Goal: Task Accomplishment & Management: Manage account settings

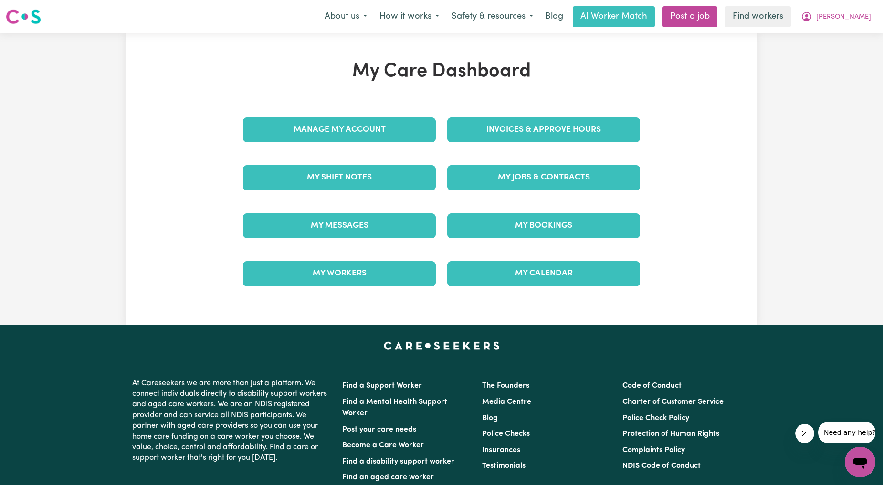
click at [490, 202] on div "My Bookings" at bounding box center [544, 226] width 204 height 48
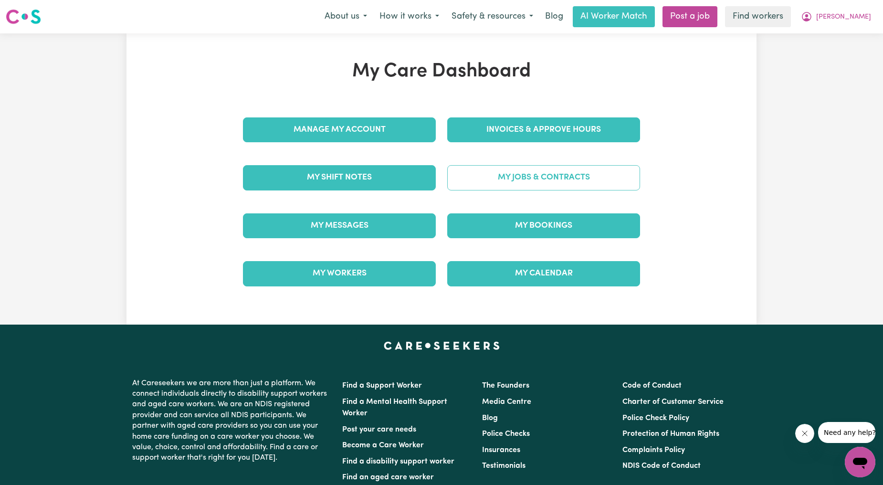
click at [504, 185] on link "My Jobs & Contracts" at bounding box center [543, 177] width 193 height 25
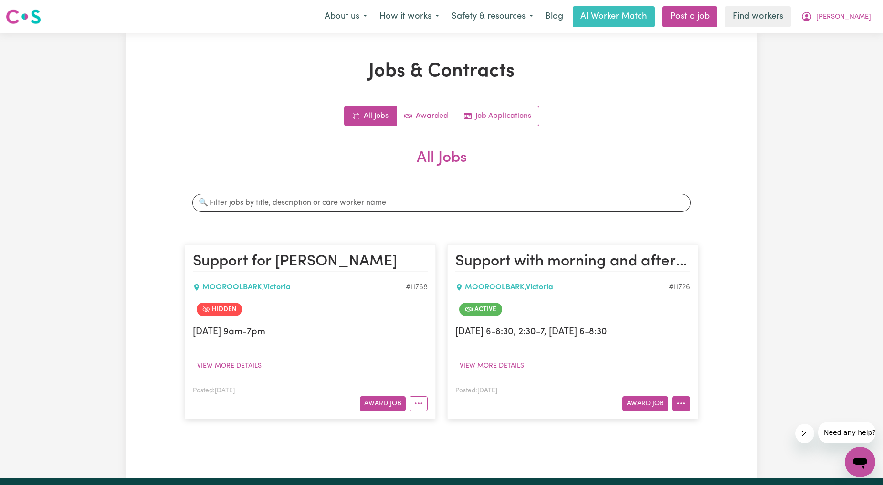
click at [682, 398] on button "More options" at bounding box center [681, 403] width 18 height 15
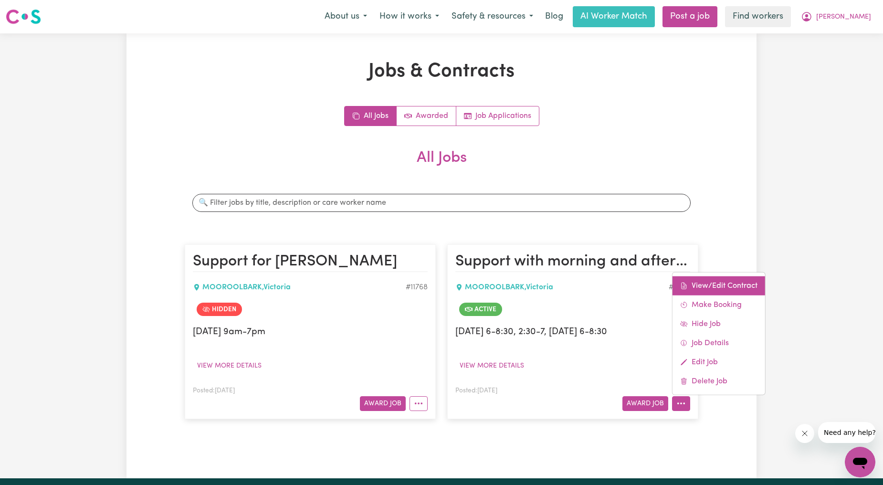
click at [684, 280] on span at bounding box center [684, 285] width 8 height 11
select select "WEEKDAY_DAYTIME"
select select "ASSISTANCE_SELF_CARE"
select select "ONE"
select select "SATURDAY"
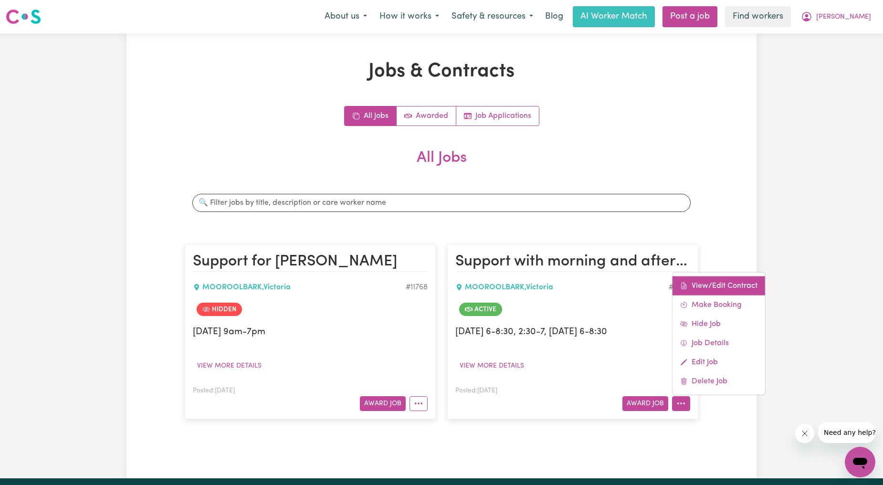
select select "ASSISTANCE_SELF_CARE"
select select "ONE"
select select "SUNDAY"
select select "ASSISTANCE_SELF_CARE"
select select "ONE"
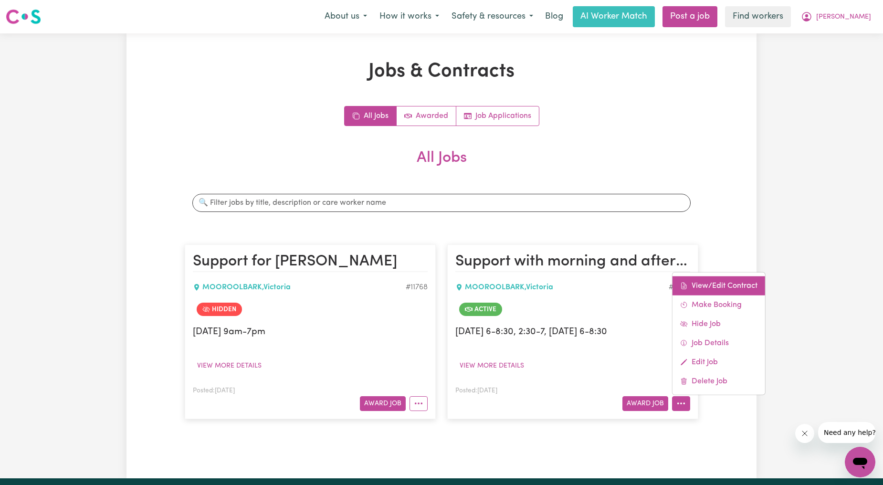
select select "PUBLIC_HOLIDAY"
select select "ASSISTANCE_SELF_CARE"
select select "ONE"
select select "WEEKDAY_EVENING"
select select "ASSISTANCE_SELF_CARE"
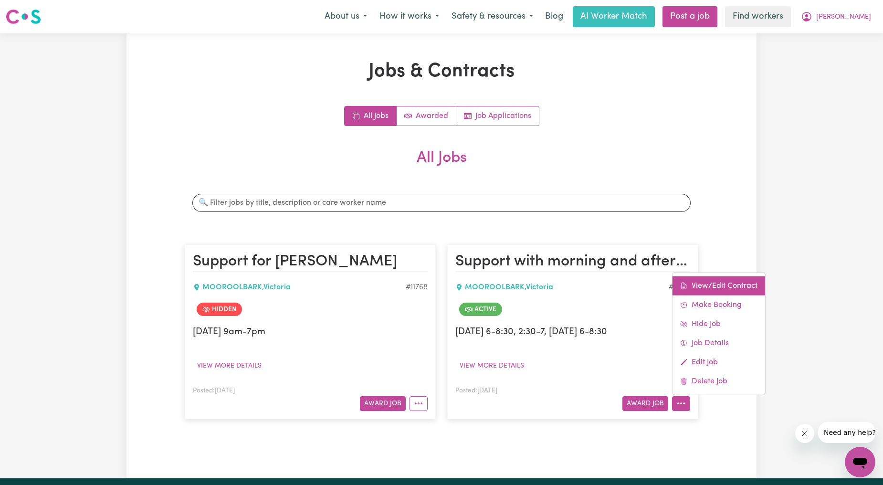
select select "ONE"
select select "OVERNIGHT_ACTIVE"
select select "OVERNIGHT_ACTIVE_STANDARD"
select select "ONE"
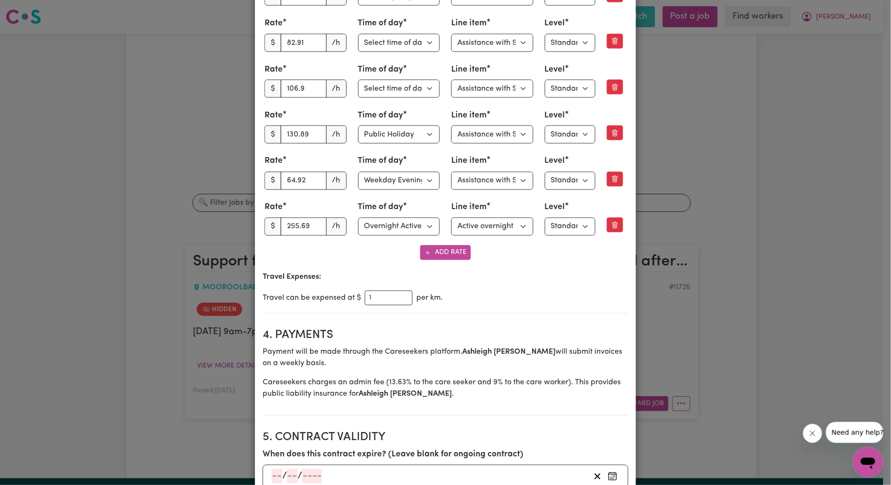
scroll to position [354, 0]
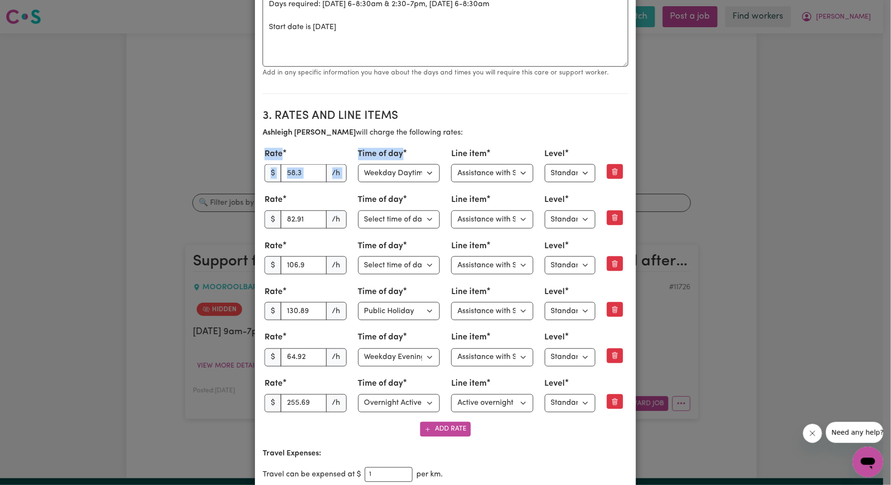
drag, startPoint x: 264, startPoint y: 141, endPoint x: 408, endPoint y: 158, distance: 144.6
click at [408, 158] on div "Ashleigh Faulkner will charge the following rates: Rate $ 58.3 /h Time of day S…" at bounding box center [446, 282] width 366 height 310
click at [408, 158] on div "Time of day Select time of day Weekday Daytime Weekday Evening Saturday Sunday …" at bounding box center [399, 165] width 82 height 34
drag, startPoint x: 256, startPoint y: 150, endPoint x: 395, endPoint y: 151, distance: 138.4
click at [395, 151] on div "Rate $ 58.3 /h Time of day Select time of day Weekday Daytime Weekday Evening S…" at bounding box center [445, 165] width 373 height 34
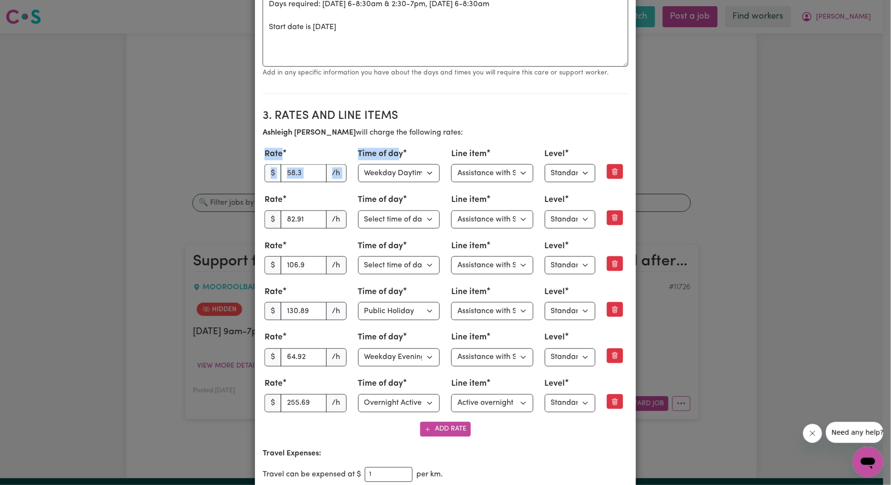
click at [395, 151] on label "Time of day" at bounding box center [380, 154] width 45 height 12
click at [407, 154] on div "Time of day Select time of day Weekday Daytime Weekday Evening Saturday Sunday …" at bounding box center [399, 165] width 82 height 34
click at [412, 401] on select "Select time of day Weekday Daytime Weekday Evening Saturday Sunday Public Holid…" at bounding box center [399, 403] width 82 height 18
click at [483, 419] on div "Ashleigh Faulkner will charge the following rates: Rate $ 58.3 /h Time of day S…" at bounding box center [446, 282] width 366 height 310
click at [493, 411] on select "Select line item Active overnight - Standard Level 1 Other (Specify in notes)" at bounding box center [492, 403] width 82 height 18
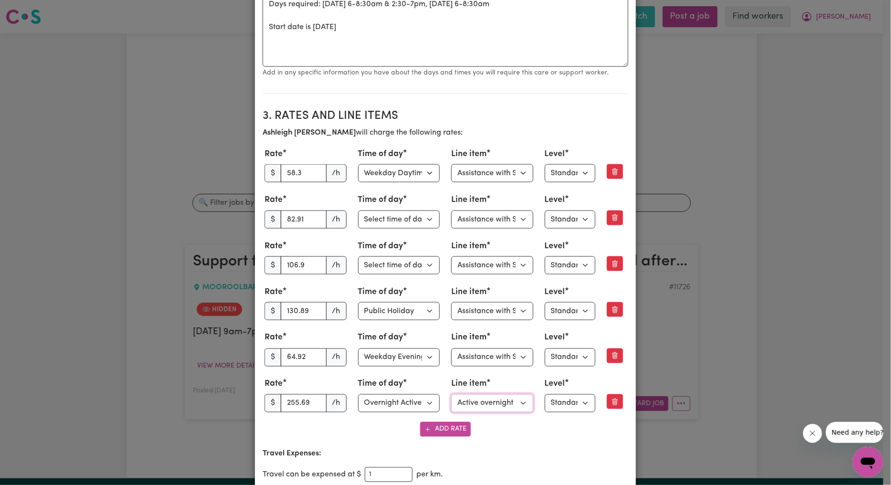
click at [495, 404] on select "Select line item Active overnight - Standard Level 1 Other (Specify in notes)" at bounding box center [492, 403] width 82 height 18
click at [327, 402] on span "/h" at bounding box center [336, 403] width 21 height 18
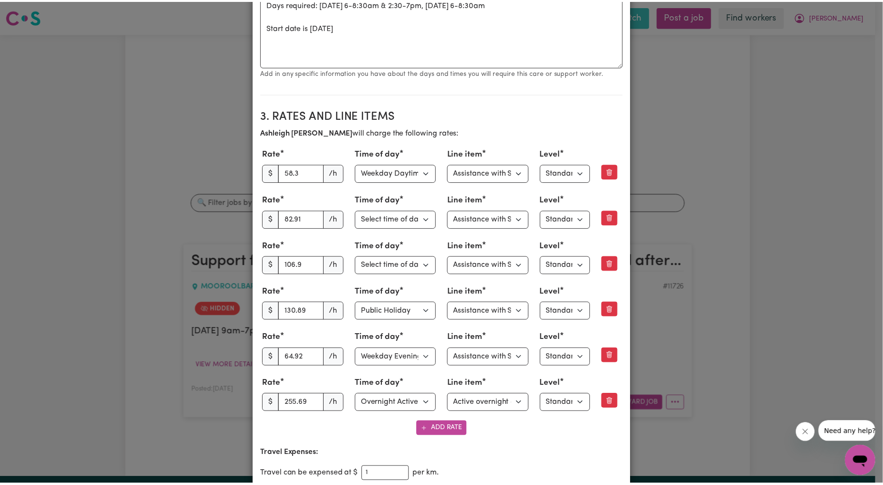
scroll to position [0, 0]
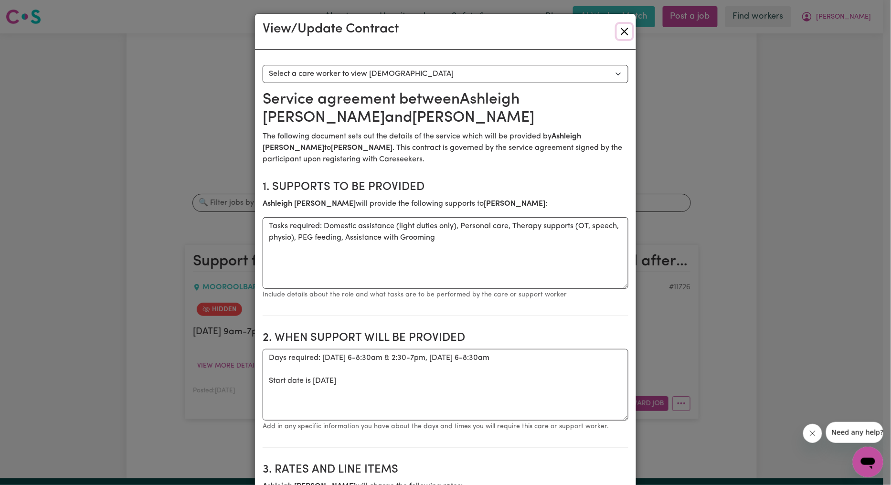
click at [626, 35] on button "Close" at bounding box center [624, 31] width 15 height 15
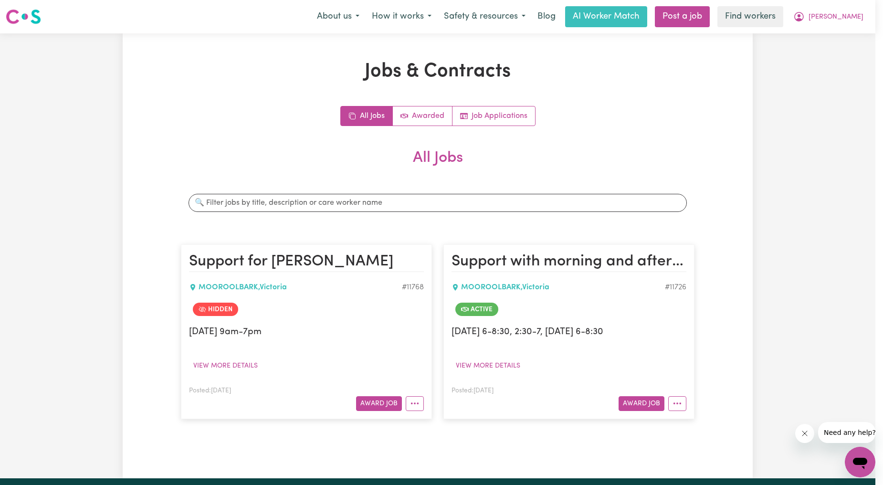
click at [831, 53] on div "Jobs & Contracts All Jobs Awarded Job Applications All Jobs Search jobs Support…" at bounding box center [437, 255] width 875 height 445
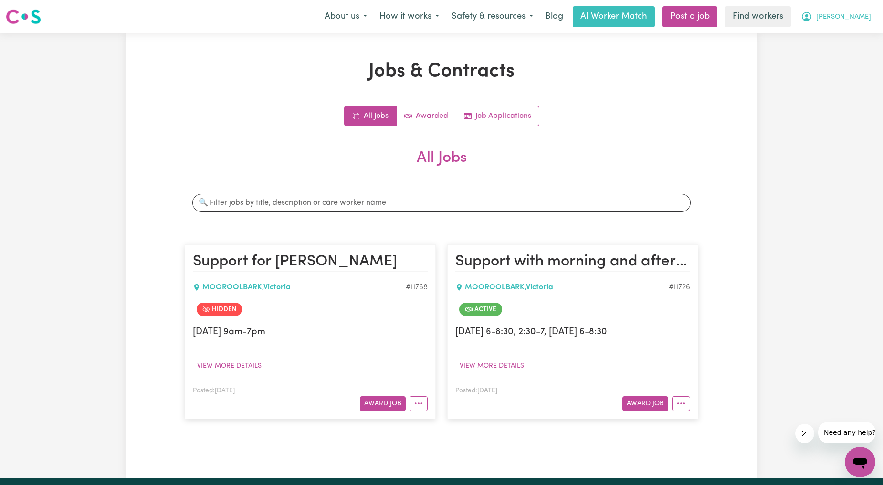
click at [872, 16] on button "[PERSON_NAME]" at bounding box center [836, 17] width 83 height 20
click at [837, 51] on link "Logout" at bounding box center [838, 55] width 75 height 18
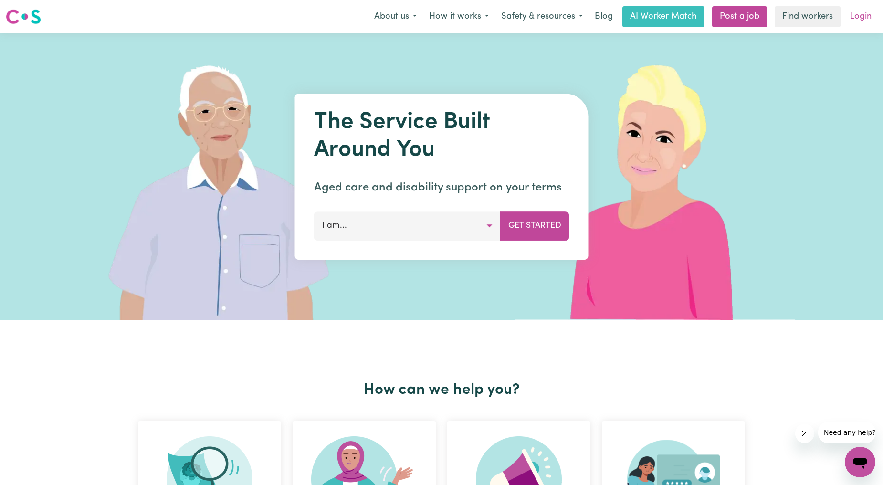
click at [864, 15] on link "Login" at bounding box center [860, 16] width 33 height 21
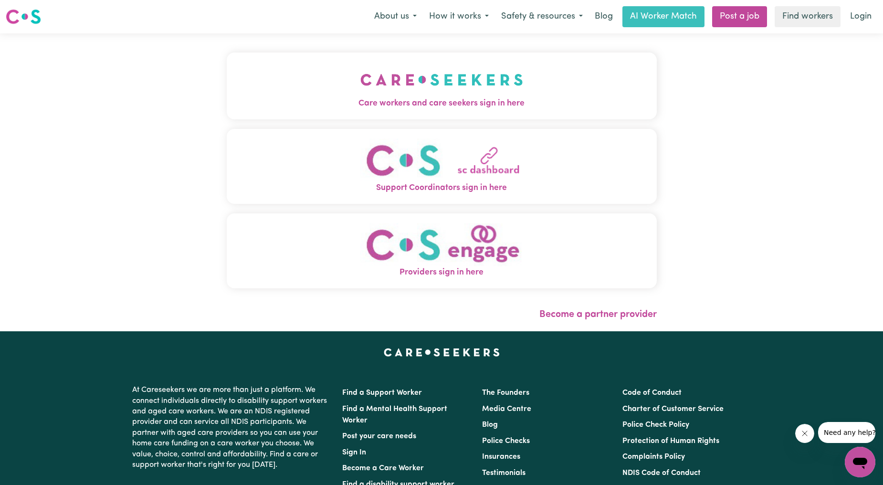
click at [388, 111] on button "Care workers and care seekers sign in here" at bounding box center [442, 86] width 430 height 67
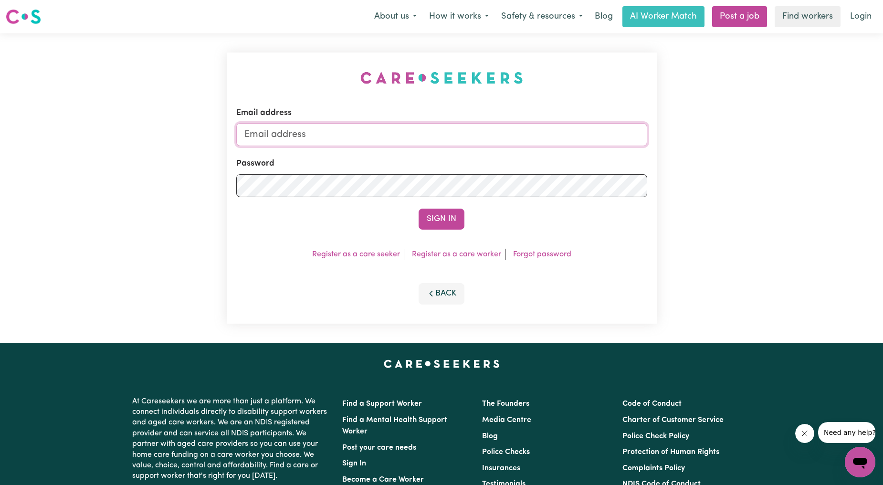
click at [383, 123] on input "Email address" at bounding box center [441, 134] width 411 height 23
click at [400, 145] on input "ethan@careseekers.com.au" at bounding box center [441, 134] width 411 height 23
click at [407, 136] on input "ethan@careseekers.com.au" at bounding box center [441, 134] width 411 height 23
drag, startPoint x: 295, startPoint y: 142, endPoint x: 504, endPoint y: 150, distance: 209.2
click at [504, 150] on form "Email address superuser~ethan@careseekers.com.au Password Sign In" at bounding box center [441, 168] width 411 height 123
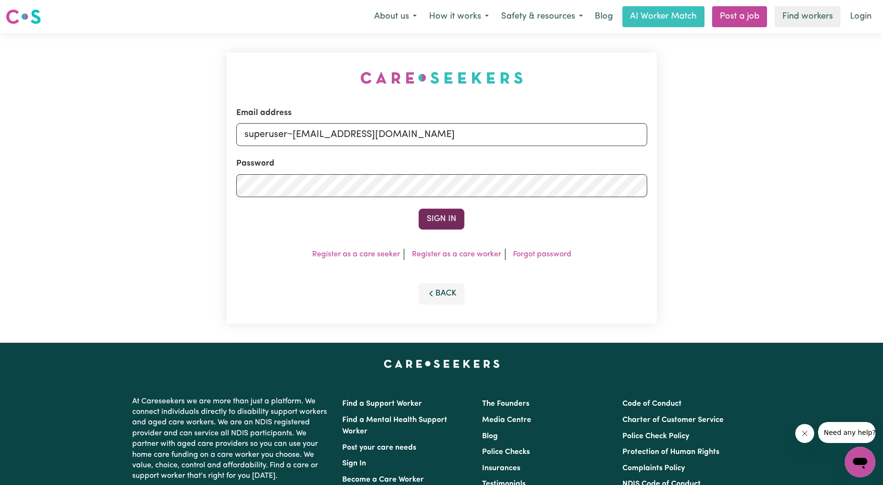
type input "superuser~ethanshelpers@outlook.com"
click at [439, 216] on button "Sign In" at bounding box center [442, 219] width 46 height 21
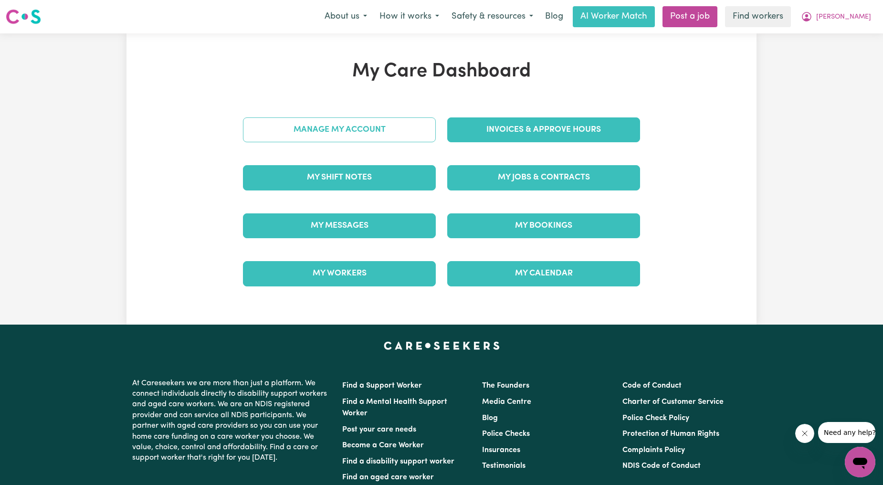
click at [398, 128] on link "Manage My Account" at bounding box center [339, 129] width 193 height 25
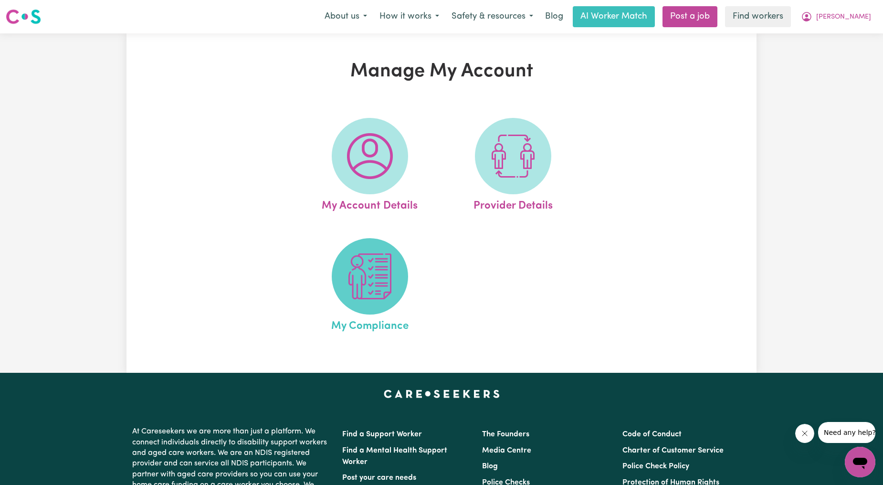
click at [390, 294] on img at bounding box center [370, 276] width 46 height 46
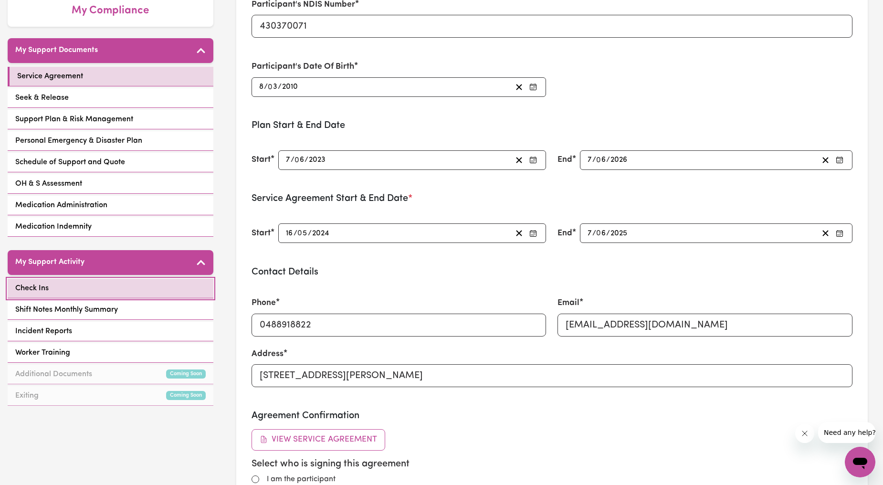
click at [109, 283] on link "Check Ins" at bounding box center [111, 289] width 206 height 20
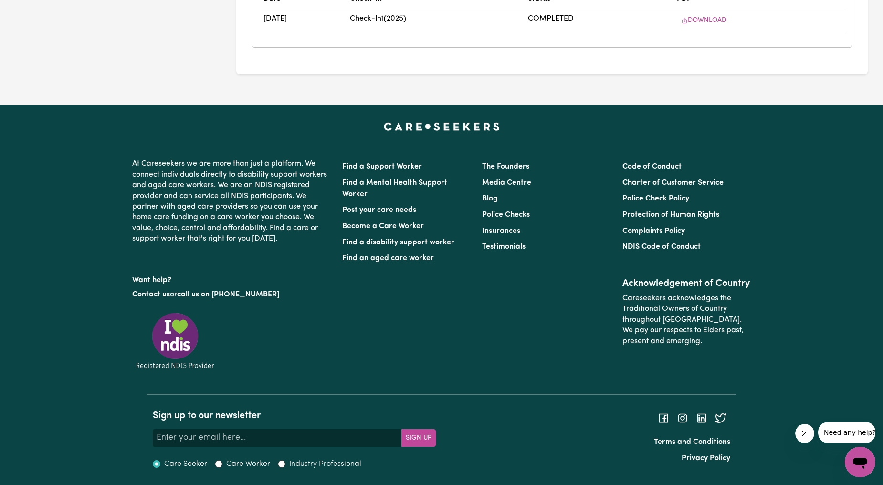
scroll to position [1196, 0]
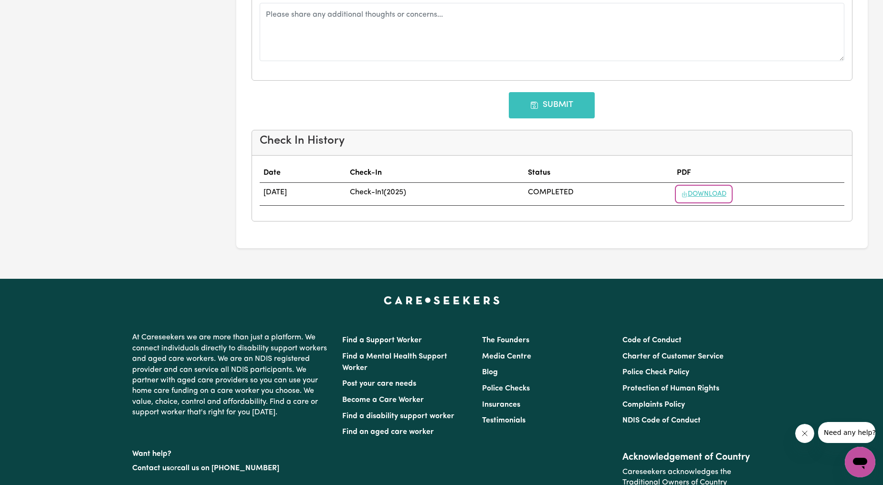
click at [723, 195] on button "Download" at bounding box center [704, 194] width 54 height 15
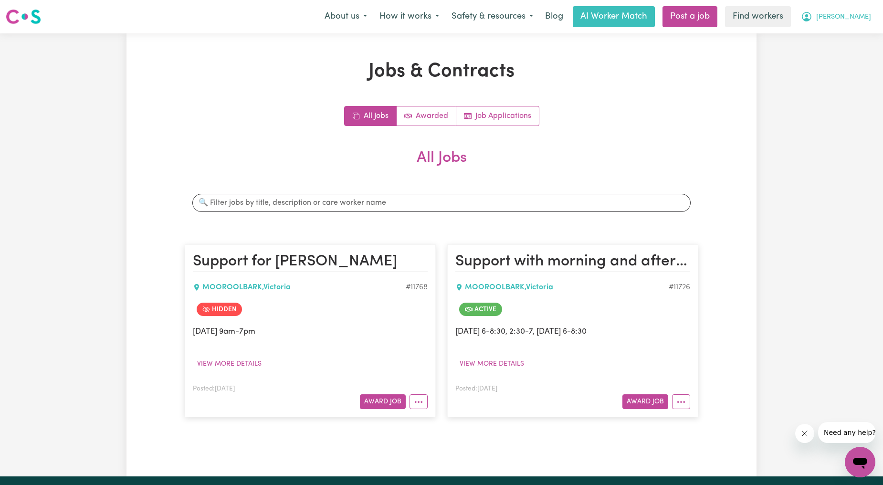
click at [859, 21] on span "[PERSON_NAME]" at bounding box center [843, 17] width 55 height 11
click at [848, 34] on link "My Dashboard" at bounding box center [838, 37] width 75 height 18
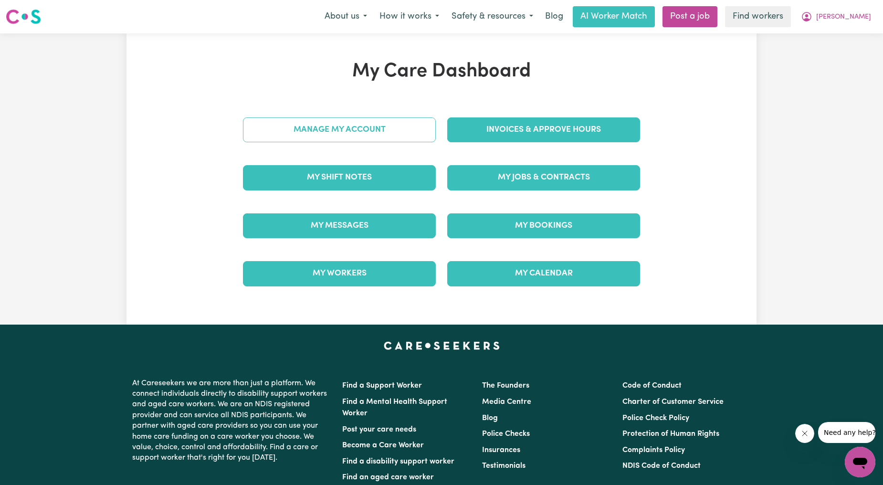
click at [287, 137] on link "Manage My Account" at bounding box center [339, 129] width 193 height 25
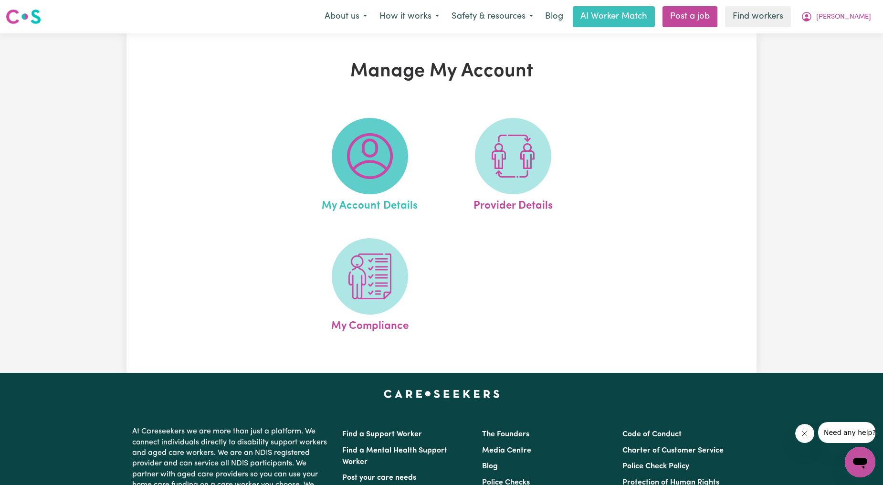
click at [395, 157] on span at bounding box center [370, 156] width 76 height 76
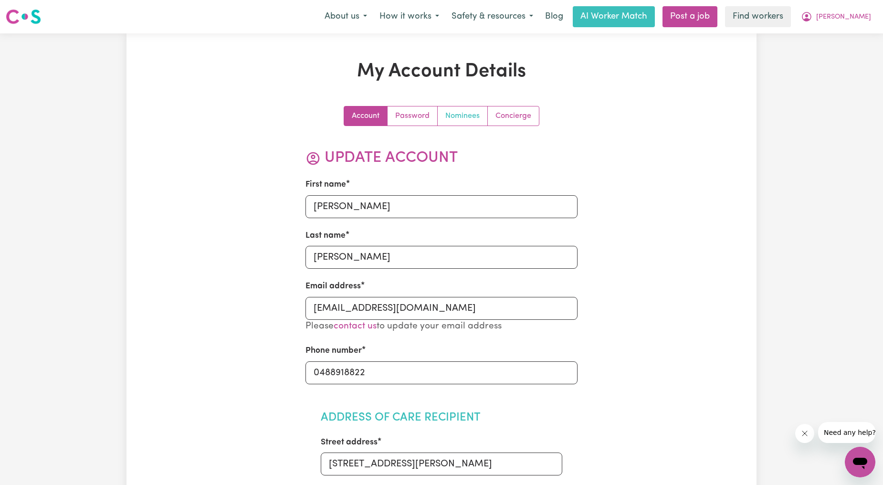
click at [461, 118] on link "Nominees" at bounding box center [463, 115] width 50 height 19
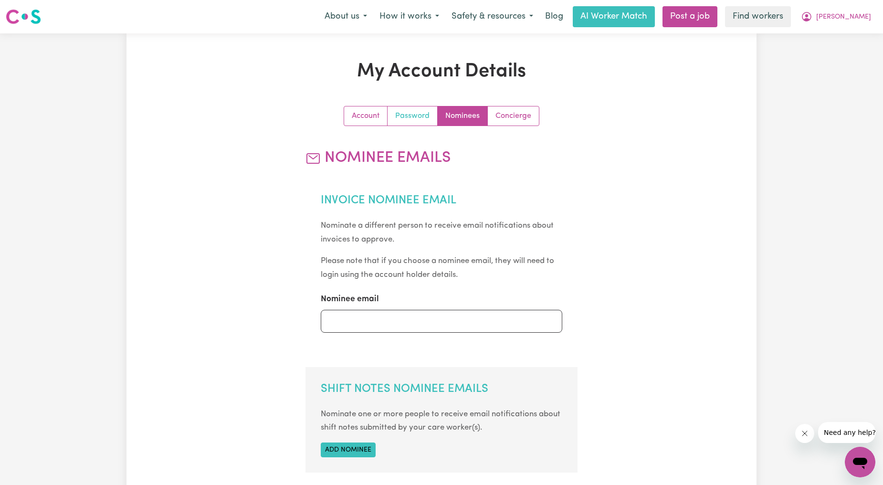
click at [403, 116] on link "Password" at bounding box center [413, 115] width 50 height 19
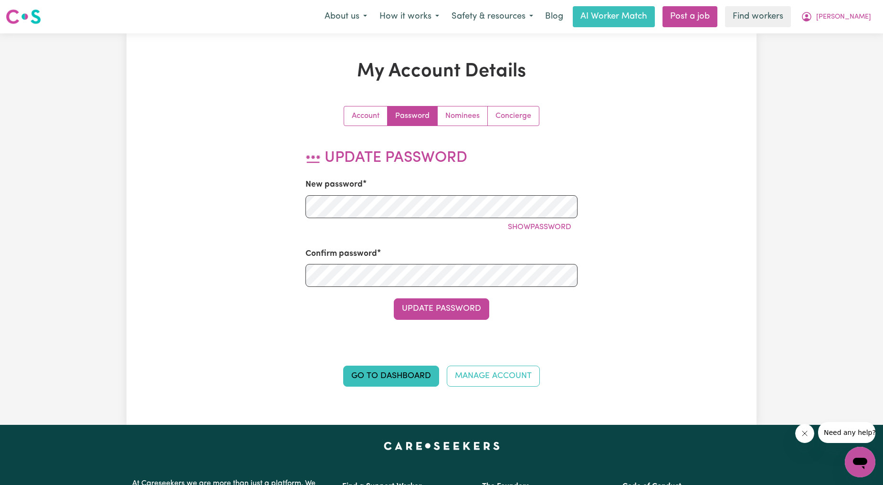
click at [343, 107] on div "Account Password Nominees Concierge" at bounding box center [441, 116] width 273 height 20
click at [359, 118] on link "Account" at bounding box center [365, 115] width 43 height 19
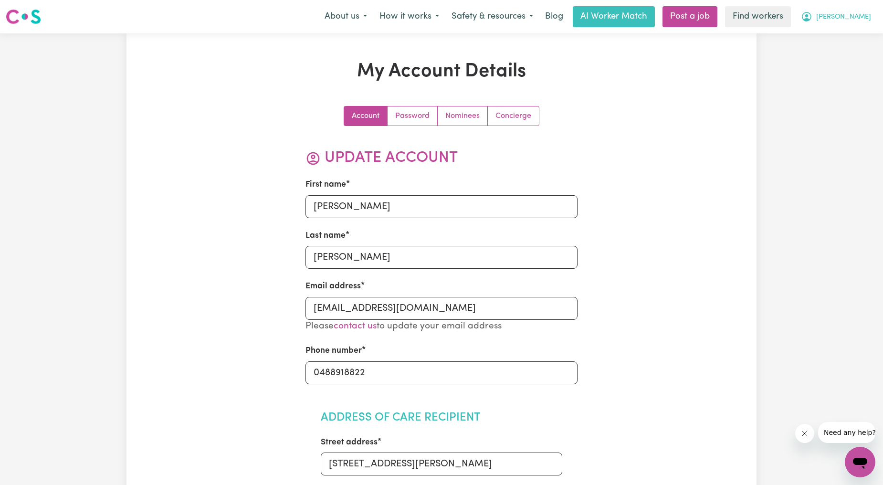
click at [872, 12] on button "[PERSON_NAME]" at bounding box center [836, 17] width 83 height 20
click at [846, 34] on link "My Dashboard" at bounding box center [838, 37] width 75 height 18
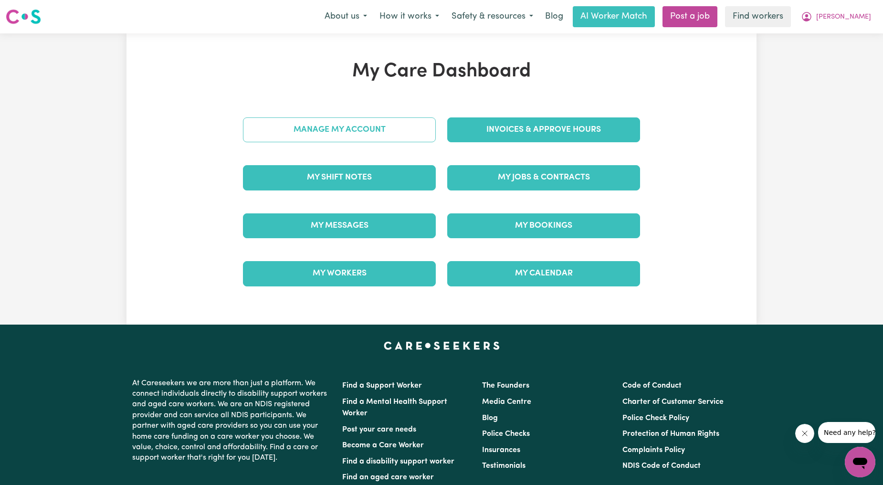
click at [326, 126] on link "Manage My Account" at bounding box center [339, 129] width 193 height 25
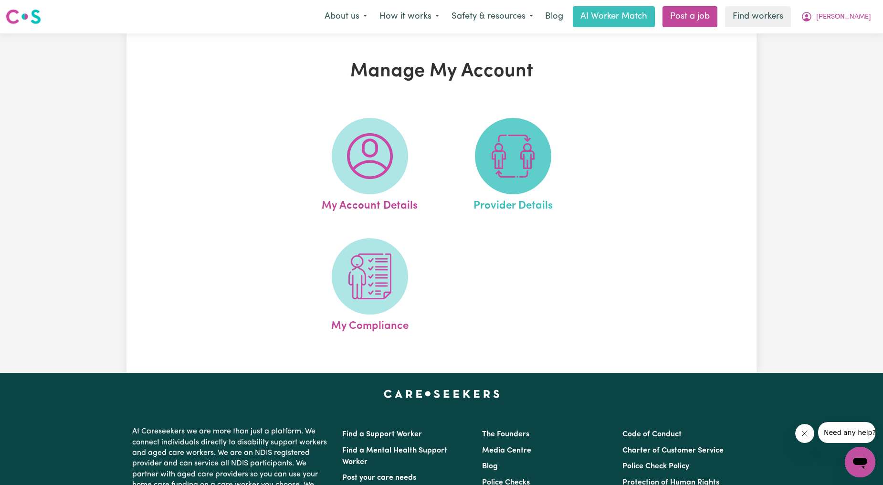
click at [518, 152] on img at bounding box center [513, 156] width 46 height 46
select select "NDIS_FUNDING_PLAN_MANAGED"
